Goal: Information Seeking & Learning: Learn about a topic

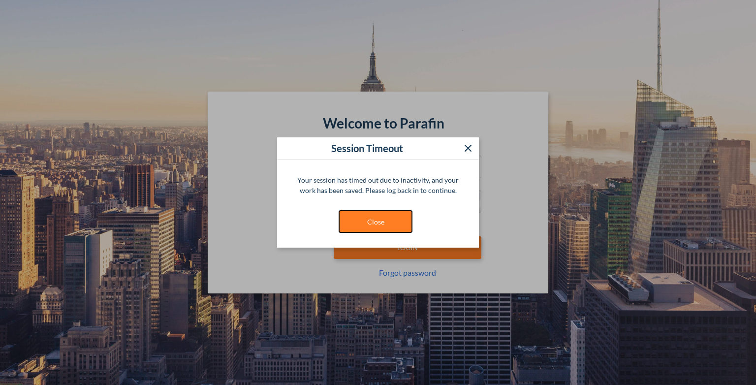
click at [364, 227] on button "Close" at bounding box center [376, 221] width 74 height 23
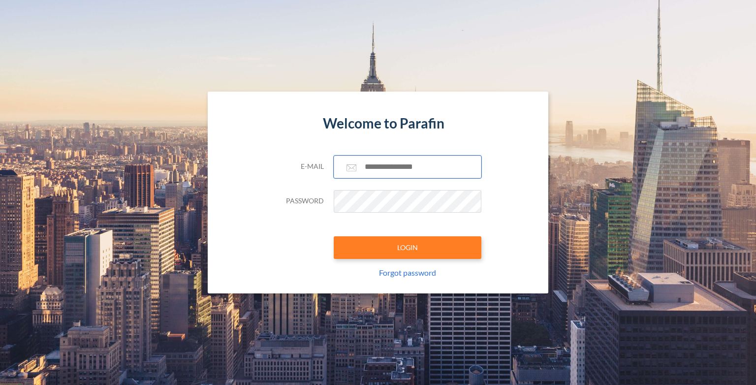
click at [398, 163] on input "text" at bounding box center [408, 167] width 148 height 23
click at [398, 164] on input "text" at bounding box center [408, 167] width 148 height 23
click at [398, 169] on input "text" at bounding box center [408, 167] width 148 height 23
click at [386, 172] on input "text" at bounding box center [408, 167] width 148 height 23
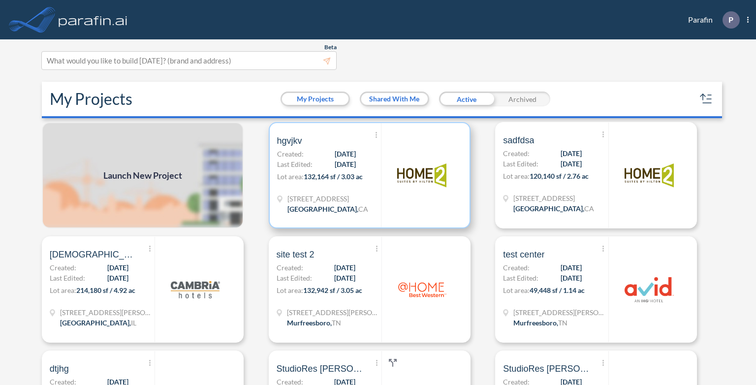
click at [335, 155] on span "10/01/2025" at bounding box center [345, 154] width 21 height 10
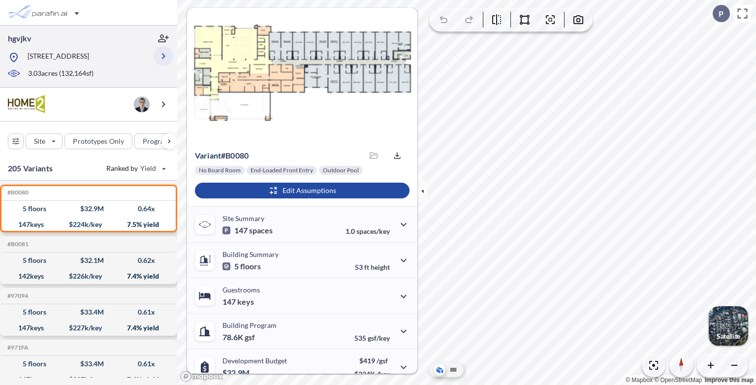
click at [164, 59] on icon "button" at bounding box center [163, 56] width 3 height 6
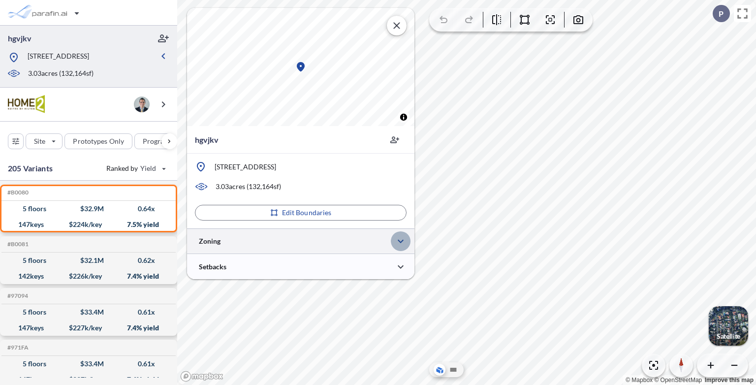
click at [402, 241] on icon "button" at bounding box center [401, 241] width 6 height 3
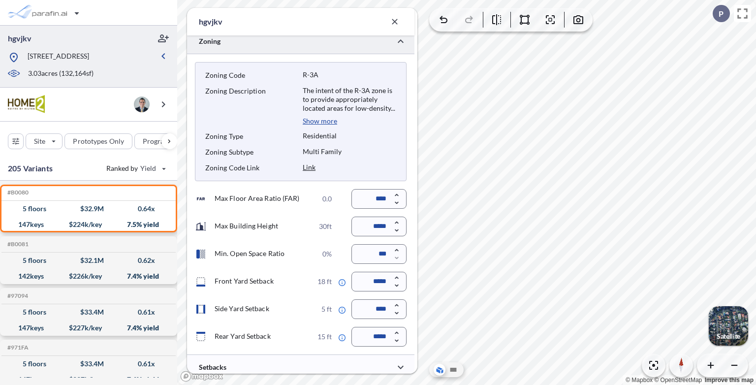
scroll to position [232, 0]
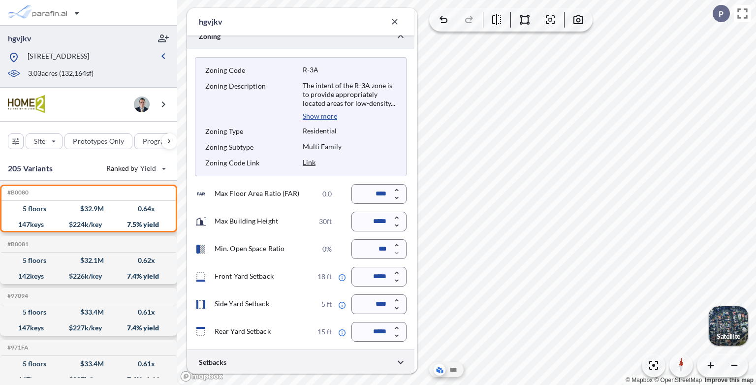
click at [289, 359] on div at bounding box center [300, 362] width 227 height 25
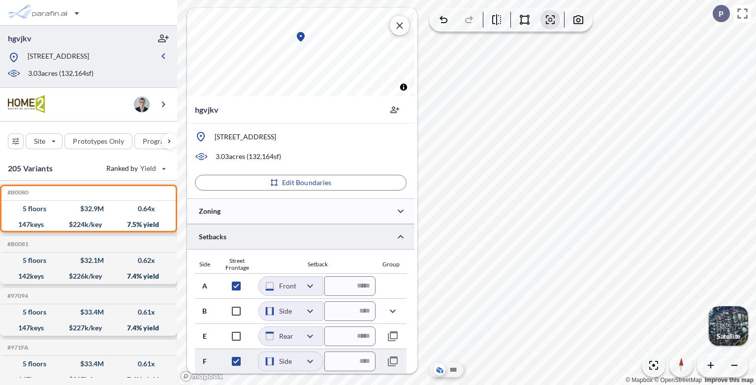
scroll to position [30, 0]
click at [294, 212] on div at bounding box center [300, 211] width 227 height 25
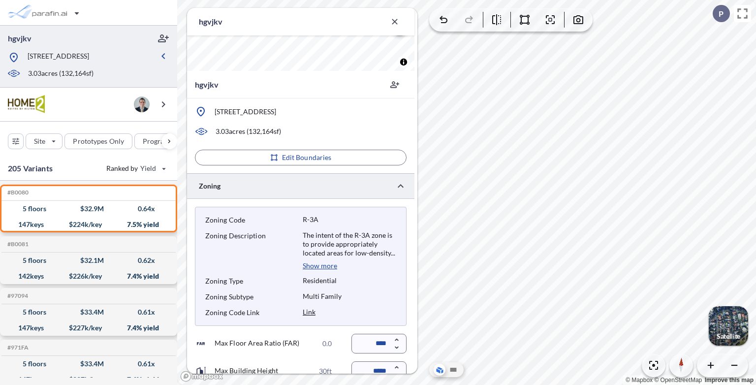
scroll to position [232, 0]
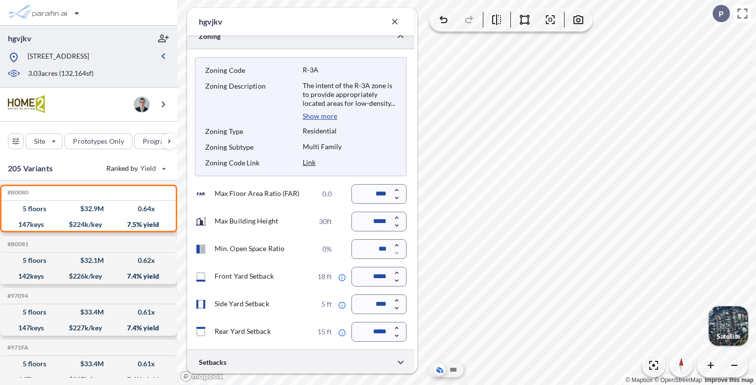
click at [301, 367] on div at bounding box center [300, 362] width 227 height 25
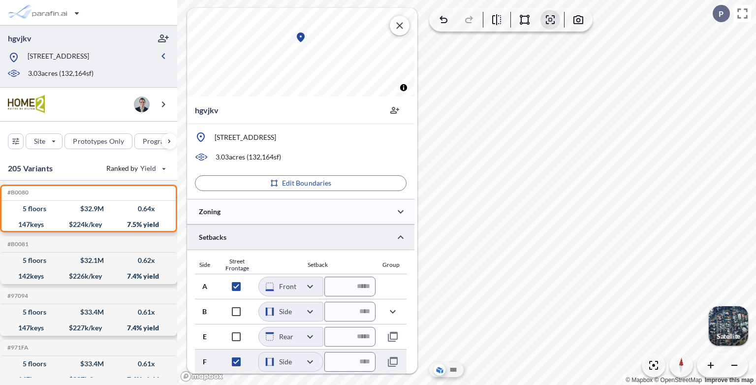
scroll to position [30, 0]
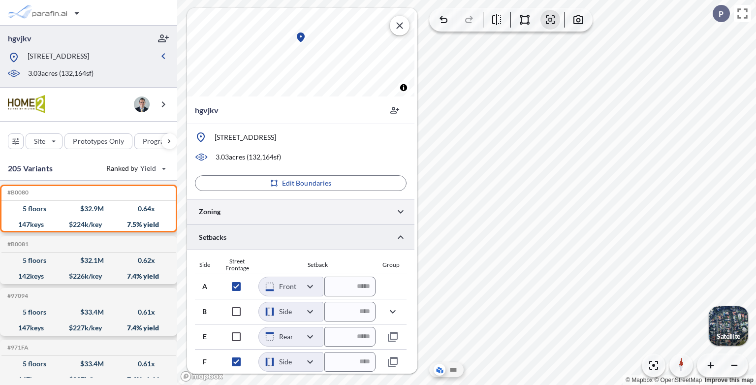
click at [231, 216] on div at bounding box center [300, 211] width 227 height 25
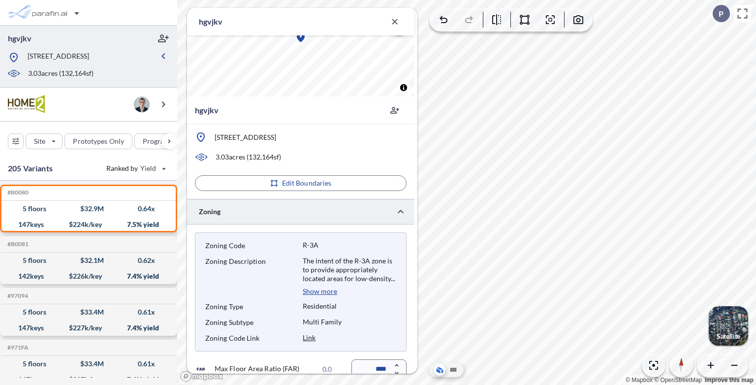
scroll to position [232, 0]
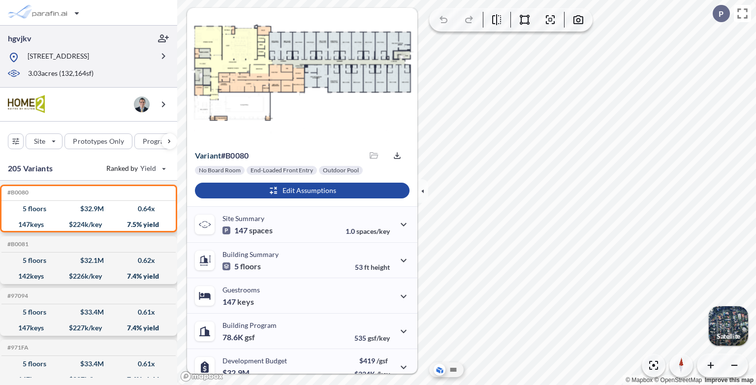
click at [77, 64] on p "[STREET_ADDRESS]" at bounding box center [59, 57] width 62 height 12
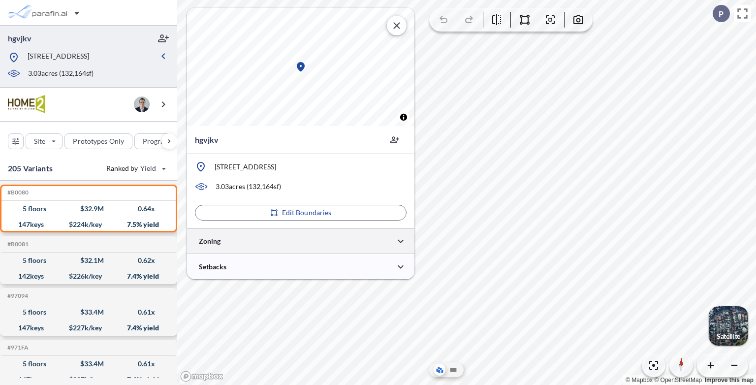
click at [293, 243] on div at bounding box center [300, 240] width 227 height 25
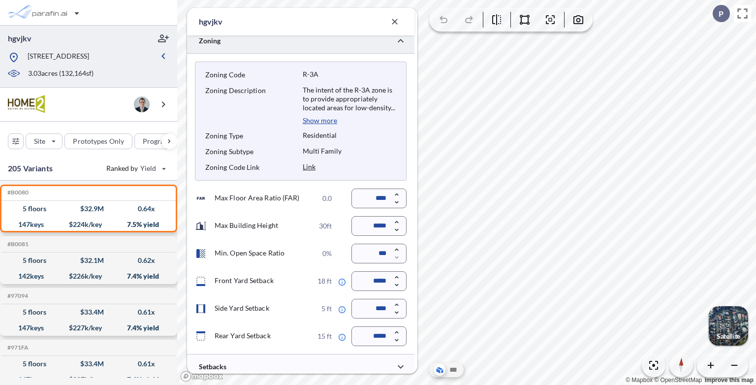
scroll to position [232, 0]
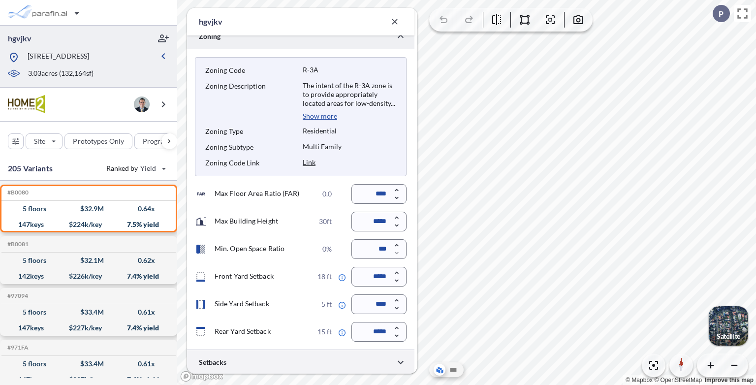
click at [313, 362] on div at bounding box center [300, 362] width 227 height 25
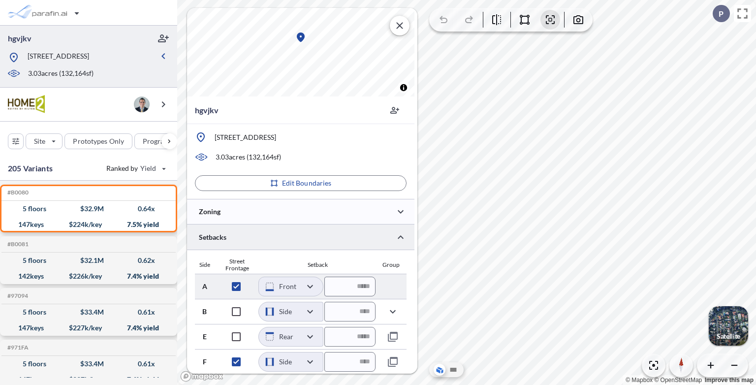
scroll to position [0, 0]
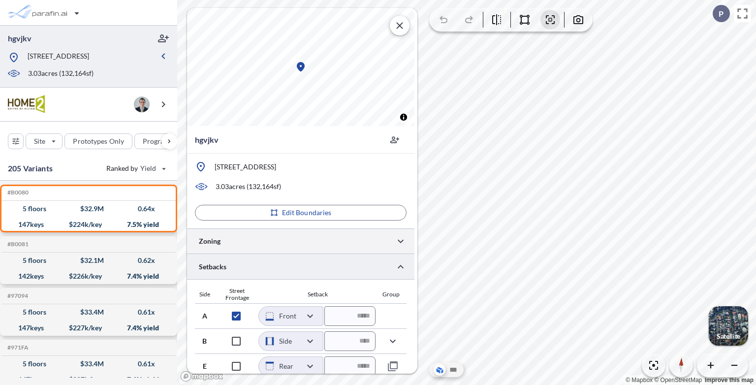
click at [294, 235] on div at bounding box center [300, 240] width 227 height 25
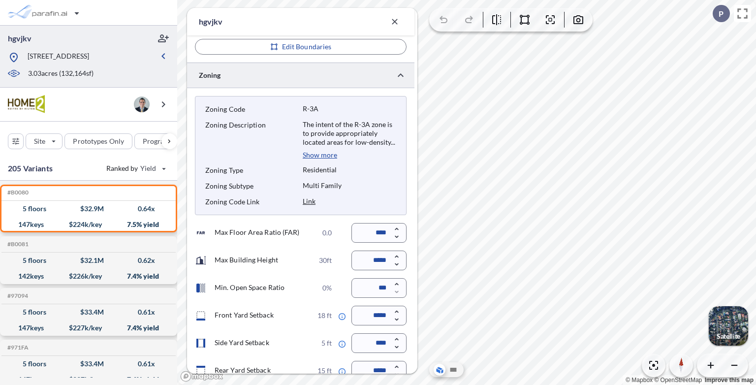
scroll to position [232, 0]
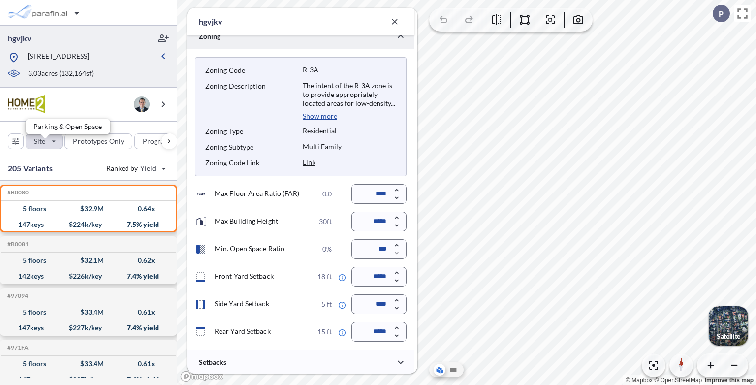
click at [56, 148] on div "button" at bounding box center [44, 141] width 36 height 15
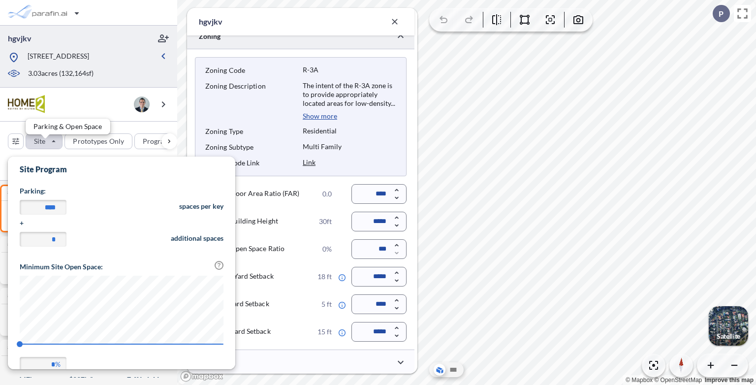
scroll to position [230, 227]
click at [144, 135] on div "Site Prototypes Only Program Keys Floors Height FAR Room mix Budget" at bounding box center [88, 139] width 177 height 35
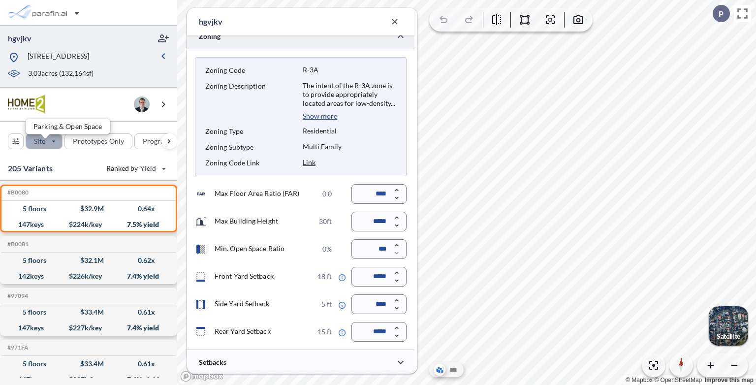
click at [55, 149] on div "button" at bounding box center [44, 141] width 36 height 15
click at [152, 136] on div "Site Prototypes Only Program Keys Floors Height FAR Room mix Budget" at bounding box center [88, 139] width 177 height 35
click at [48, 145] on div "button" at bounding box center [44, 141] width 36 height 15
click at [192, 101] on div "Zoning Code R-3A Zoning Description The intent of the R-3A zone is to provide a…" at bounding box center [300, 199] width 227 height 300
click at [57, 147] on div "button" at bounding box center [44, 141] width 36 height 15
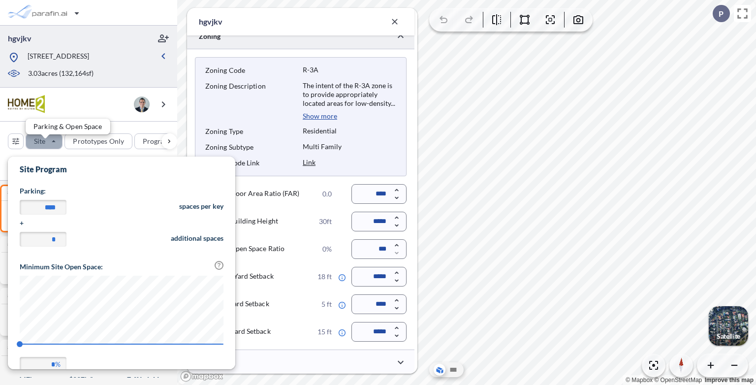
click at [57, 147] on div "button" at bounding box center [44, 141] width 36 height 15
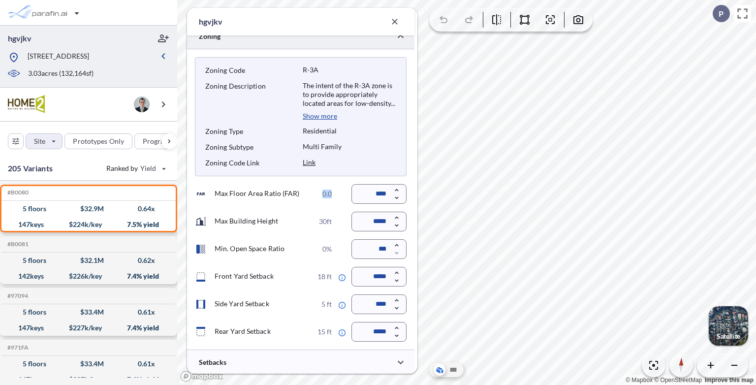
drag, startPoint x: 323, startPoint y: 194, endPoint x: 340, endPoint y: 194, distance: 17.2
click at [340, 194] on div "Max Floor Area Ratio (FAR) 0.0 ****" at bounding box center [301, 194] width 212 height 20
click at [323, 220] on p "30ft" at bounding box center [325, 221] width 13 height 9
drag, startPoint x: 320, startPoint y: 217, endPoint x: 340, endPoint y: 217, distance: 19.7
click at [340, 217] on div "Max Building Height 30ft *****" at bounding box center [301, 222] width 212 height 20
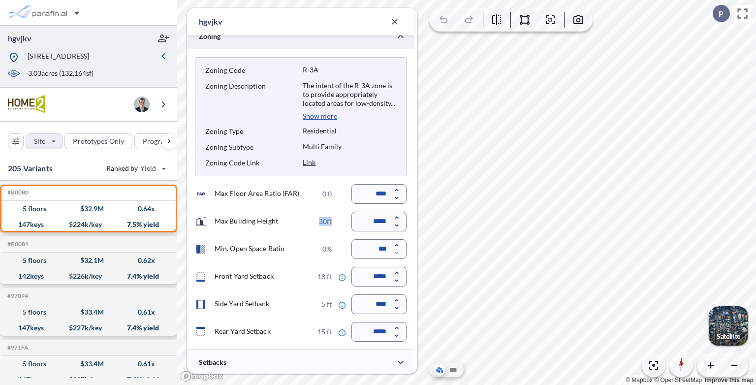
drag, startPoint x: 340, startPoint y: 217, endPoint x: 324, endPoint y: 222, distance: 16.0
click at [324, 222] on p "30ft" at bounding box center [325, 221] width 13 height 9
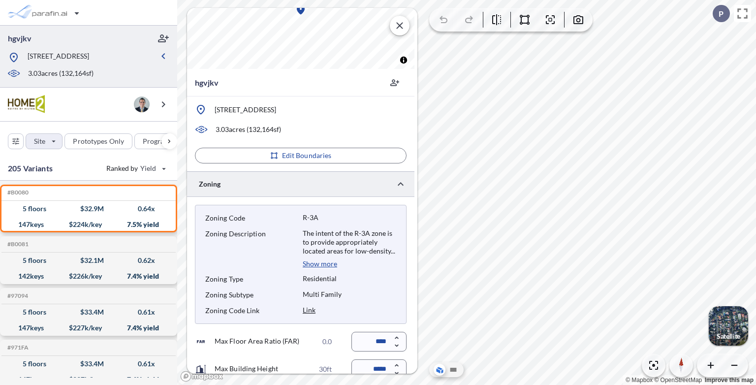
scroll to position [232, 0]
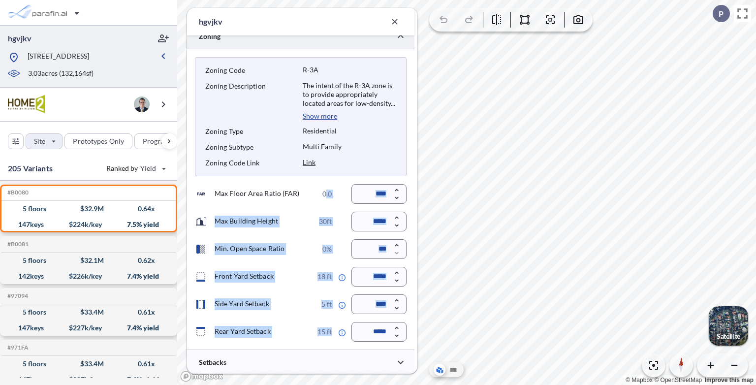
drag, startPoint x: 324, startPoint y: 191, endPoint x: 333, endPoint y: 328, distance: 137.6
click at [333, 328] on div "Max Floor Area Ratio (FAR) 0.0 **** Max Building Height 30ft ***** Min. Open Sp…" at bounding box center [301, 263] width 212 height 158
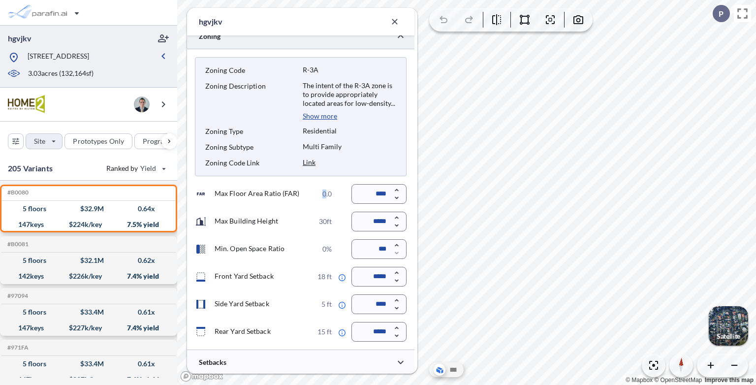
drag, startPoint x: 333, startPoint y: 328, endPoint x: 325, endPoint y: 195, distance: 133.2
click at [325, 195] on p "0.0" at bounding box center [326, 194] width 9 height 9
drag, startPoint x: 325, startPoint y: 195, endPoint x: 323, endPoint y: 232, distance: 37.5
click at [323, 232] on div "Max Floor Area Ratio (FAR) 0.0 **** Max Building Height 30ft ***** Min. Open Sp…" at bounding box center [301, 263] width 212 height 158
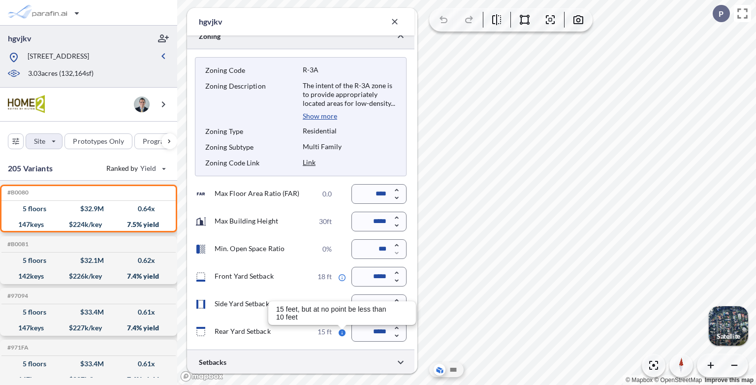
click at [346, 365] on div at bounding box center [300, 362] width 227 height 25
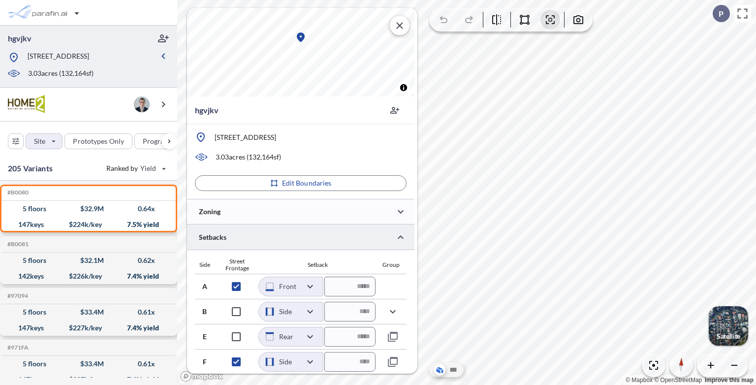
scroll to position [0, 0]
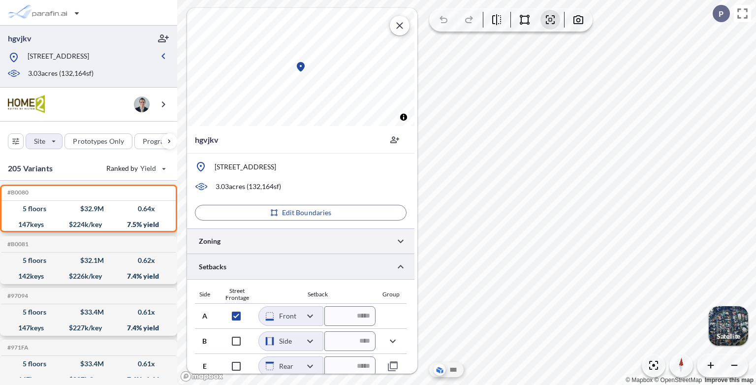
click at [314, 233] on div at bounding box center [300, 240] width 227 height 25
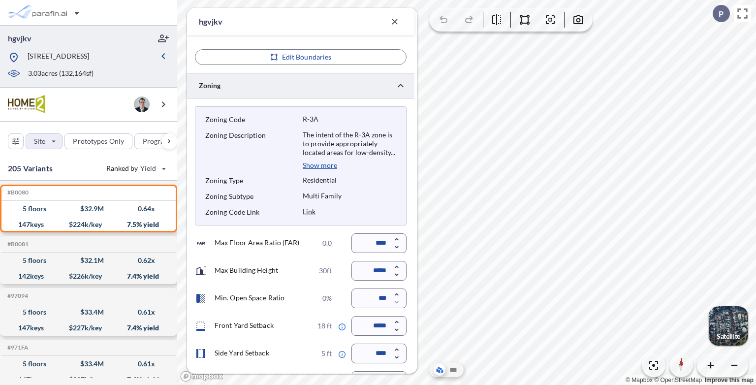
scroll to position [232, 0]
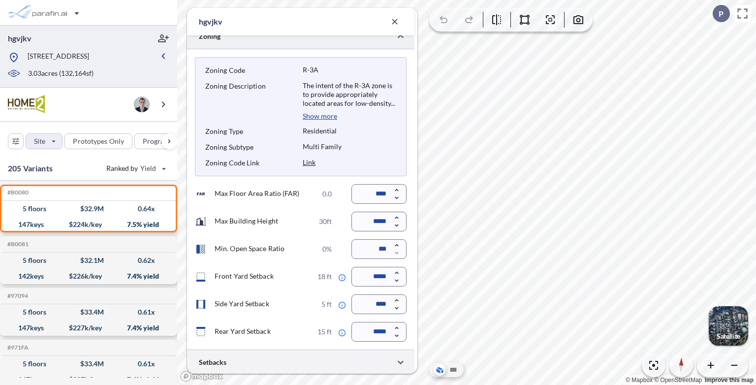
click at [267, 357] on div at bounding box center [300, 362] width 227 height 25
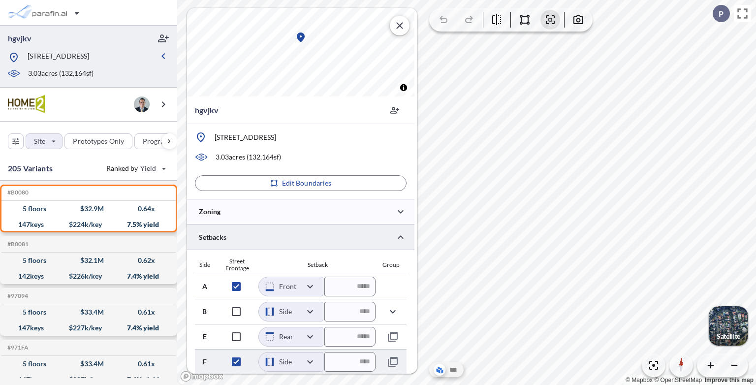
scroll to position [30, 0]
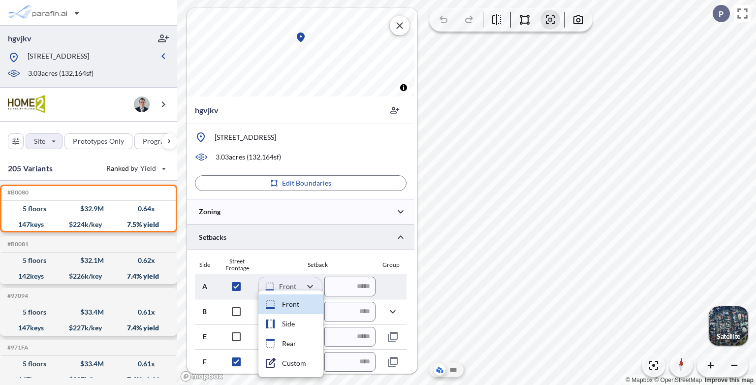
click at [311, 287] on body "hgvjkv [STREET_ADDRESS] 3.03 acres ( 132,164 sf) Site Prototypes Only Program K…" at bounding box center [378, 192] width 756 height 385
click at [311, 287] on div at bounding box center [378, 192] width 756 height 385
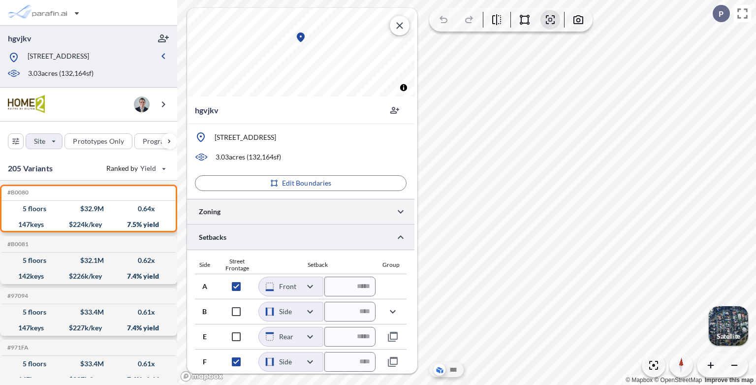
click at [232, 214] on div at bounding box center [300, 211] width 227 height 25
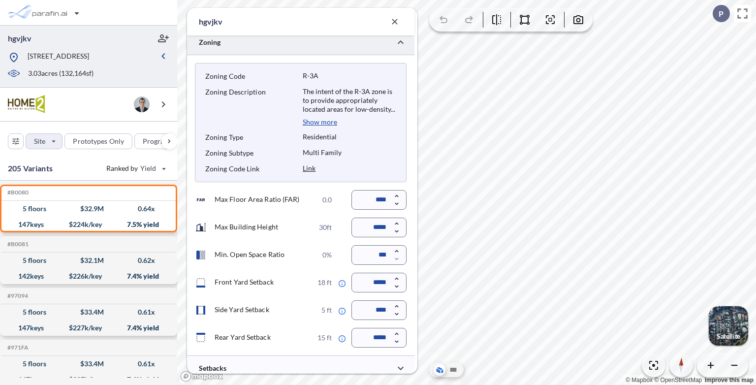
scroll to position [232, 0]
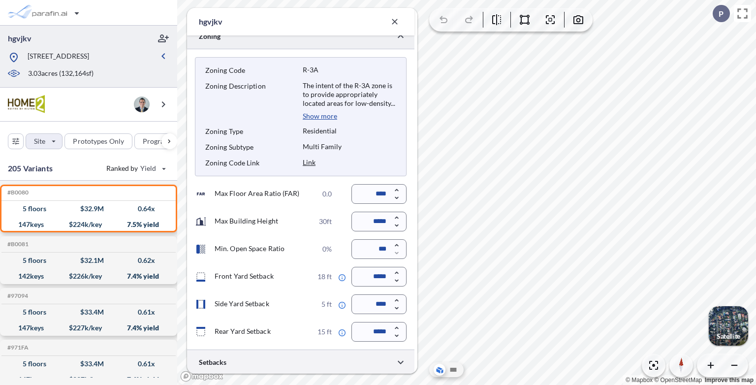
click at [243, 359] on div at bounding box center [300, 362] width 227 height 25
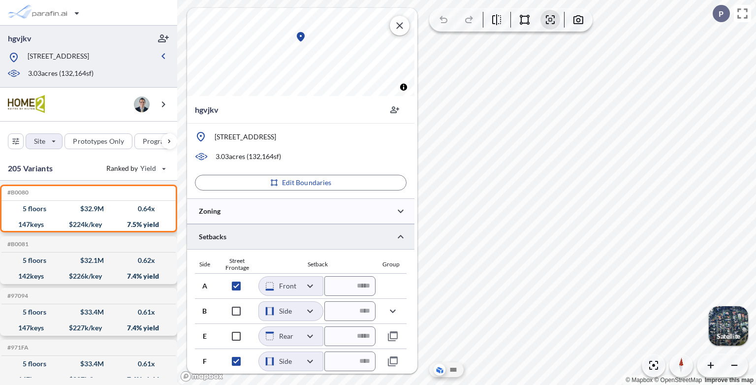
scroll to position [30, 0]
click at [364, 240] on div at bounding box center [300, 237] width 227 height 25
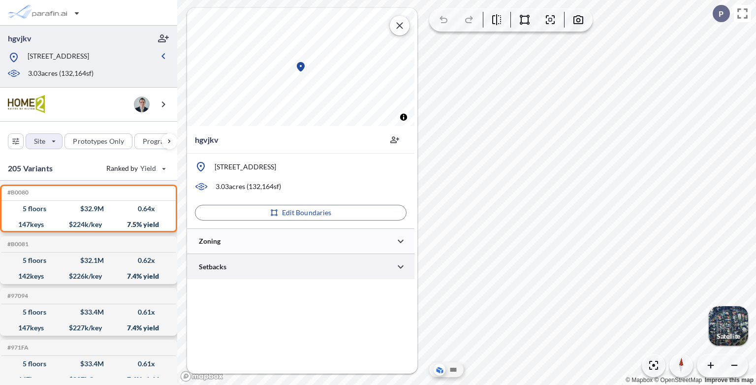
scroll to position [0, 0]
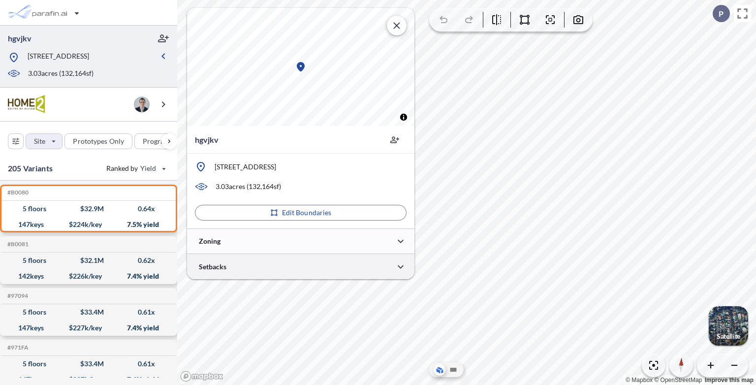
click at [376, 272] on div at bounding box center [300, 266] width 227 height 25
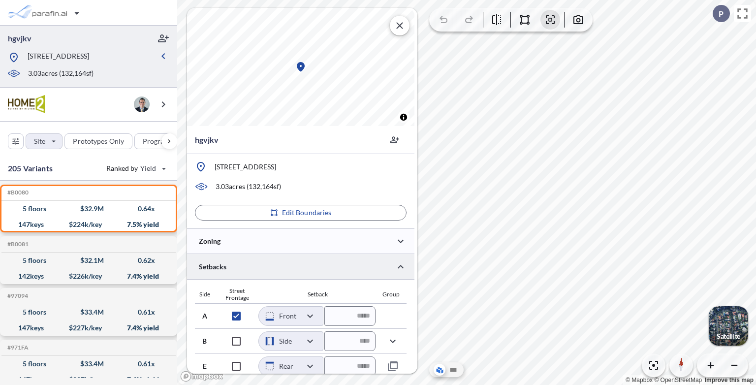
click at [379, 274] on div at bounding box center [300, 266] width 227 height 25
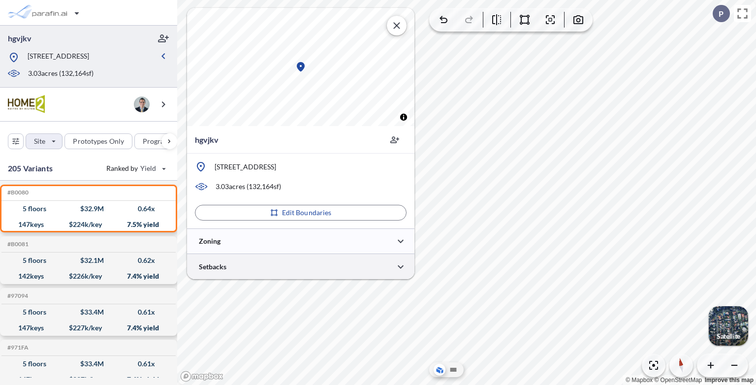
click at [284, 267] on div at bounding box center [300, 266] width 227 height 25
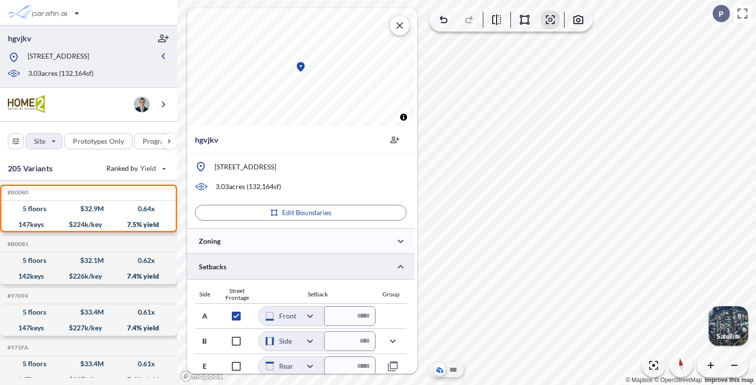
scroll to position [30, 0]
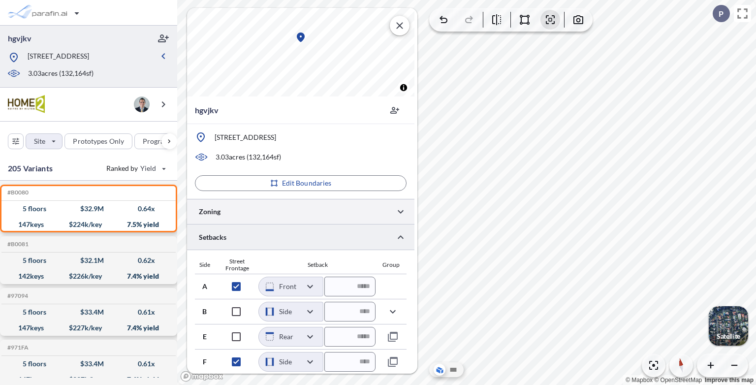
click at [293, 207] on div at bounding box center [300, 211] width 227 height 25
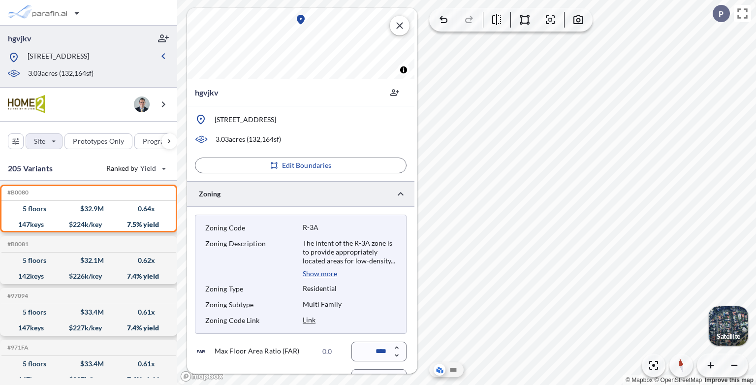
scroll to position [49, 0]
